Goal: Navigation & Orientation: Go to known website

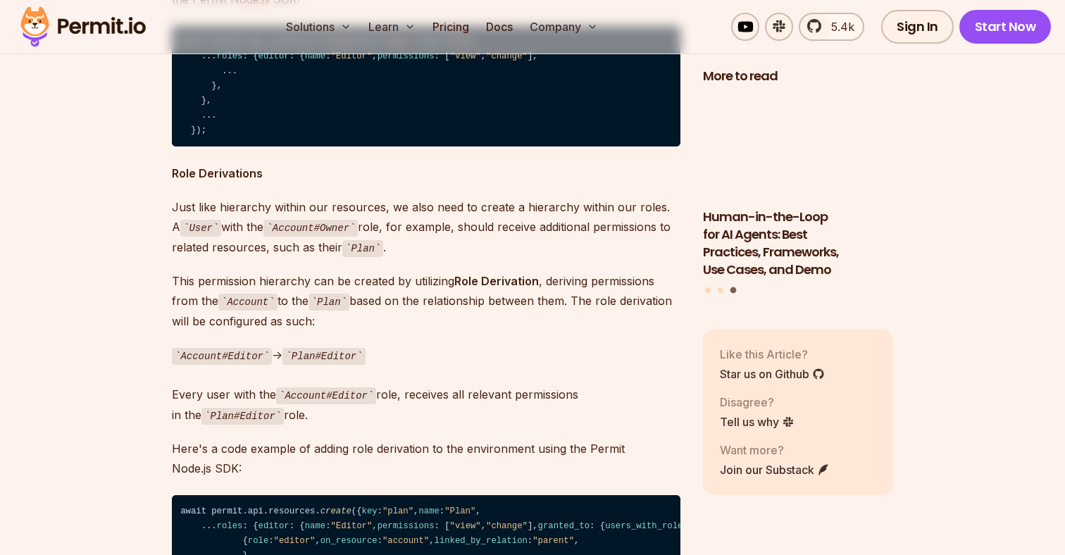
scroll to position [5347, 0]
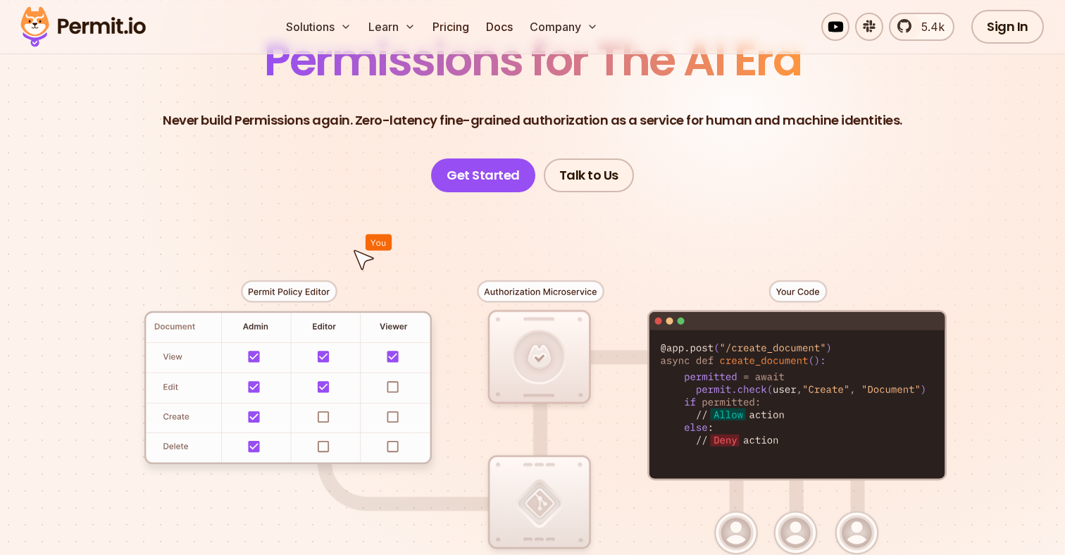
scroll to position [152, 0]
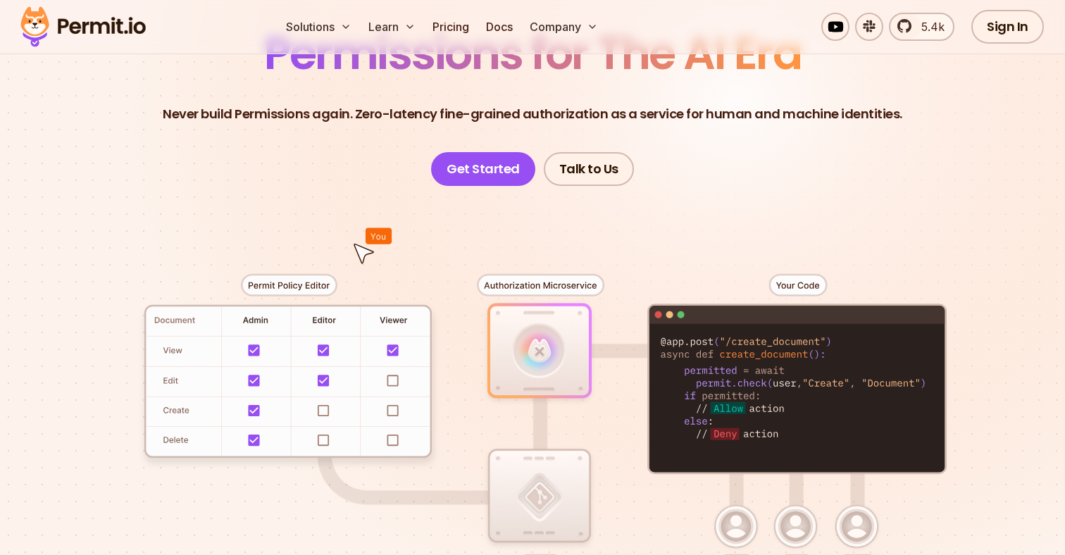
click at [393, 342] on div at bounding box center [532, 445] width 986 height 518
click at [393, 348] on div at bounding box center [532, 445] width 986 height 518
click at [393, 349] on div at bounding box center [532, 445] width 986 height 518
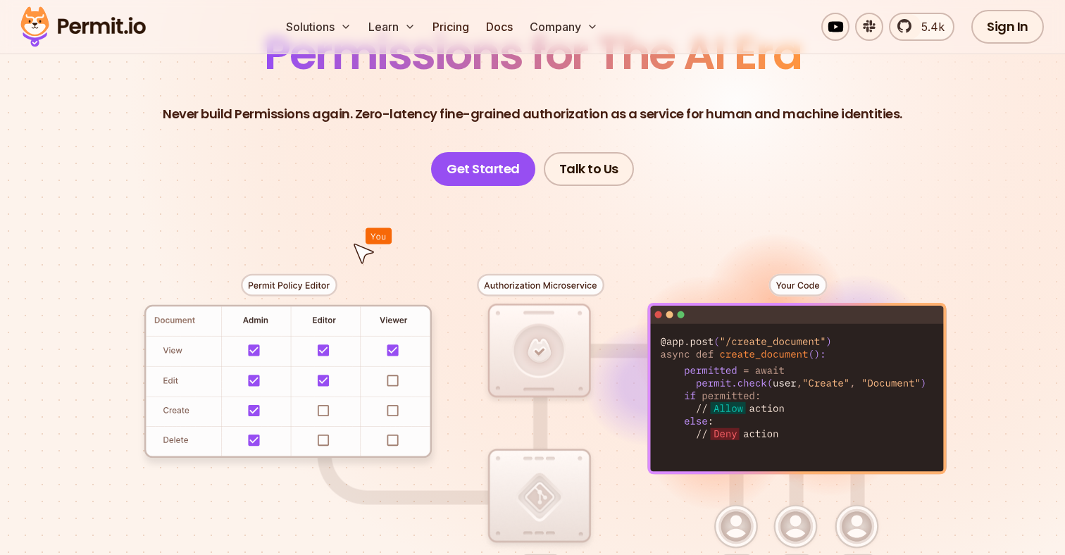
click at [392, 382] on div at bounding box center [532, 445] width 986 height 518
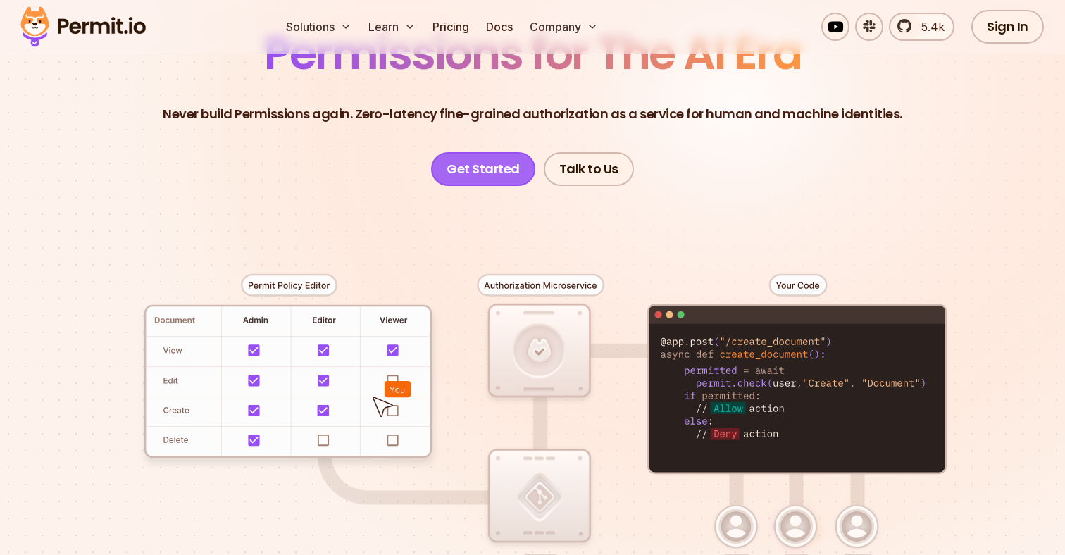
click at [479, 162] on link "Get Started" at bounding box center [483, 169] width 104 height 34
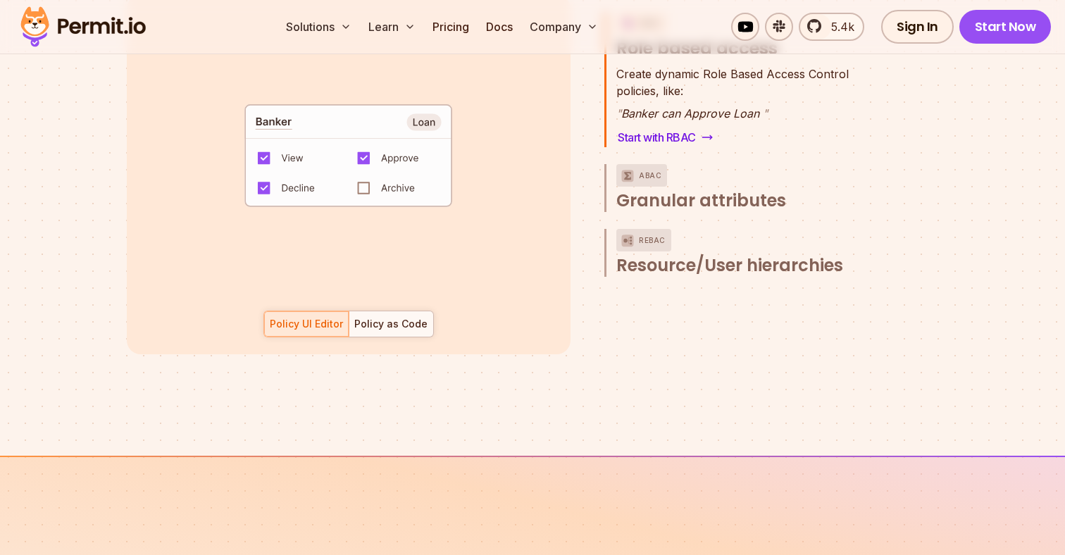
scroll to position [2271, 0]
